Goal: Navigation & Orientation: Find specific page/section

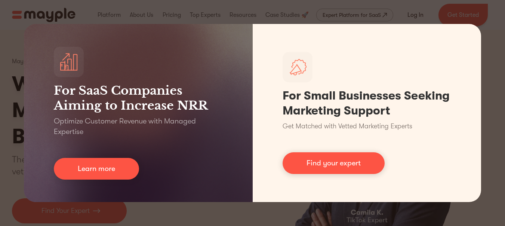
click at [494, 44] on div "For SaaS Companies Aiming to Increase NRR Optimize Customer Revenue with Manage…" at bounding box center [252, 113] width 505 height 226
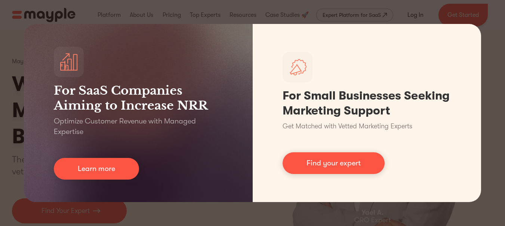
click at [292, 11] on div "For SaaS Companies Aiming to Increase NRR Optimize Customer Revenue with Manage…" at bounding box center [252, 113] width 505 height 226
click at [424, 12] on div "For SaaS Companies Aiming to Increase NRR Optimize Customer Revenue with Manage…" at bounding box center [252, 113] width 505 height 226
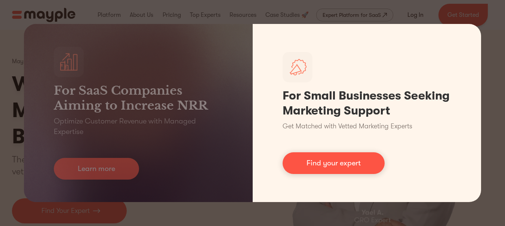
click at [490, 42] on div "For SaaS Companies Aiming to Increase NRR Optimize Customer Revenue with Manage…" at bounding box center [252, 113] width 505 height 226
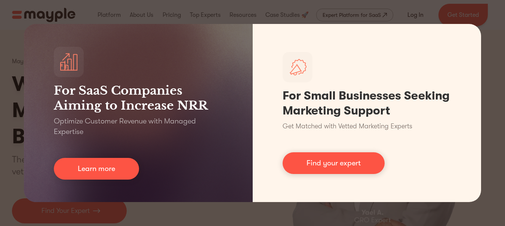
click at [487, 17] on div "For SaaS Companies Aiming to Increase NRR Optimize Customer Revenue with Manage…" at bounding box center [252, 113] width 505 height 226
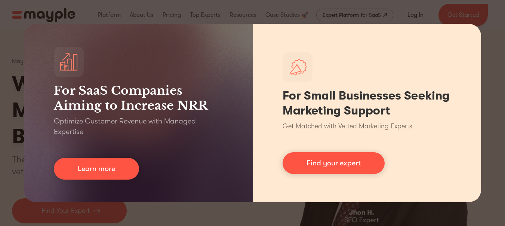
click at [310, 6] on div "For SaaS Companies Aiming to Increase NRR Optimize Customer Revenue with Manage…" at bounding box center [252, 113] width 505 height 226
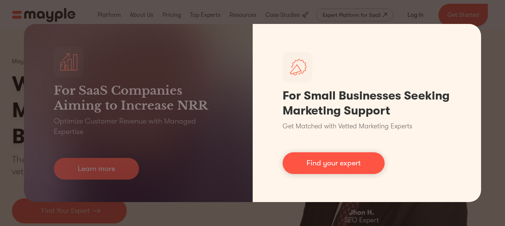
click at [309, 162] on link "Find your expert" at bounding box center [334, 163] width 102 height 22
